Goal: Check status

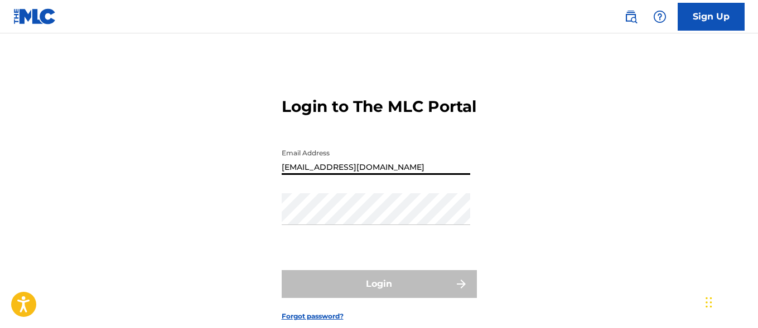
type input "[EMAIL_ADDRESS][DOMAIN_NAME]"
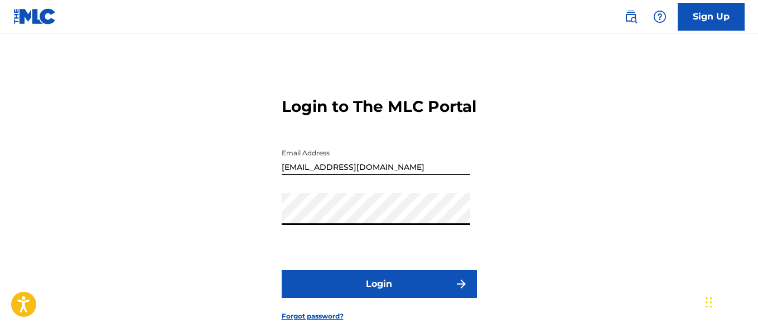
click at [379, 298] on button "Login" at bounding box center [379, 284] width 195 height 28
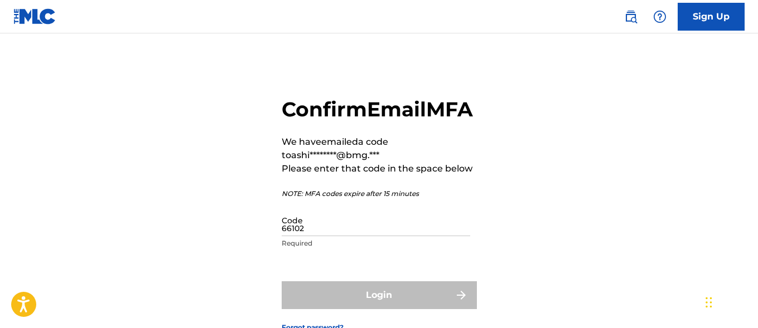
type input "661023"
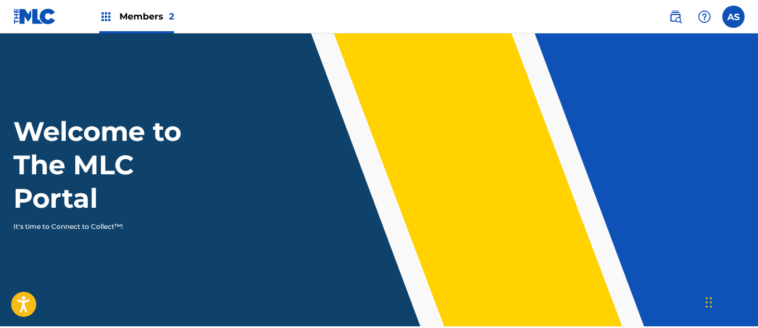
click at [106, 17] on img at bounding box center [105, 16] width 13 height 13
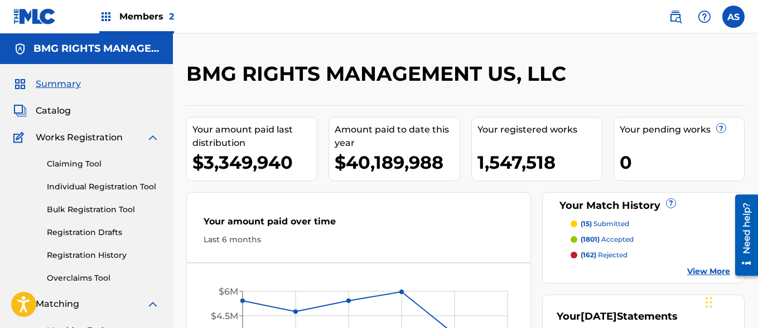
scroll to position [242, 0]
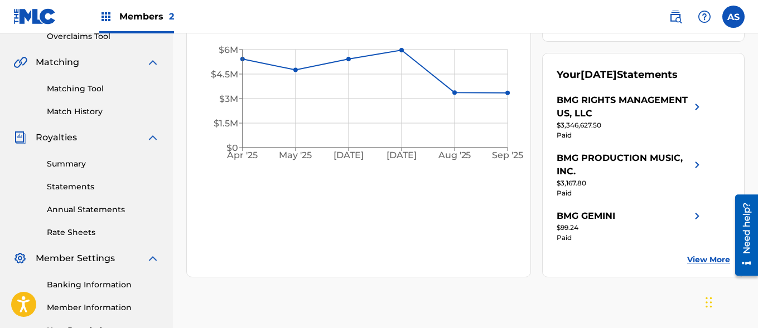
click at [103, 164] on link "Summary" at bounding box center [103, 164] width 113 height 12
